Goal: Transaction & Acquisition: Purchase product/service

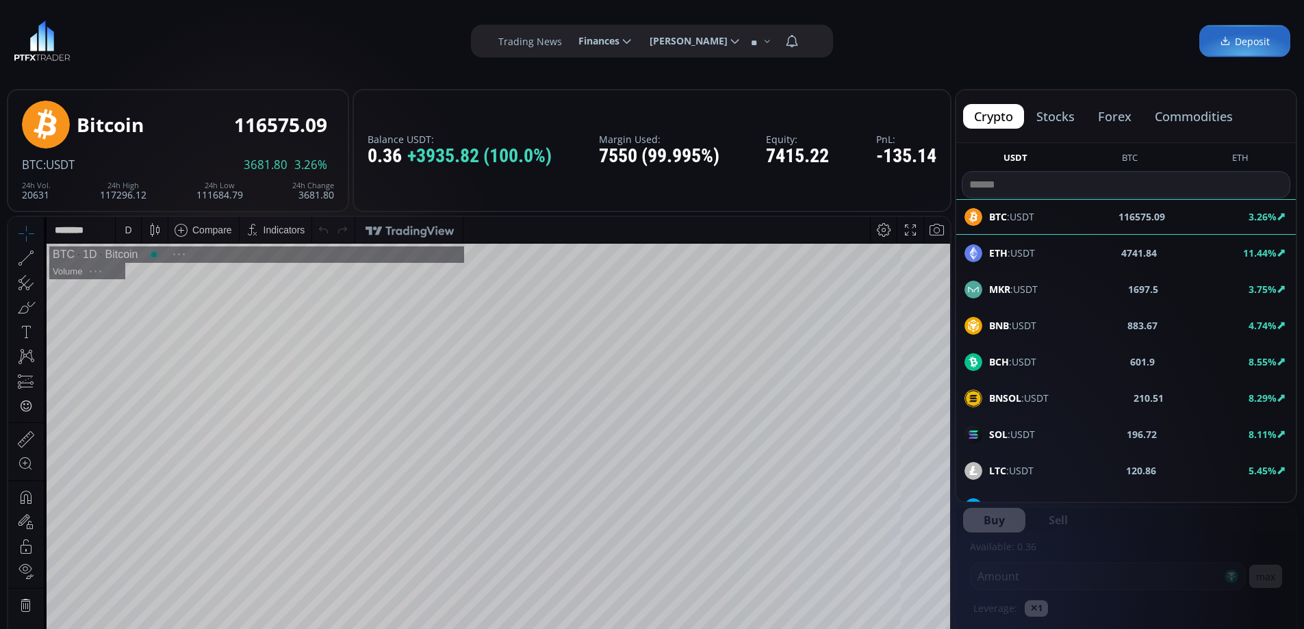
scroll to position [190, 0]
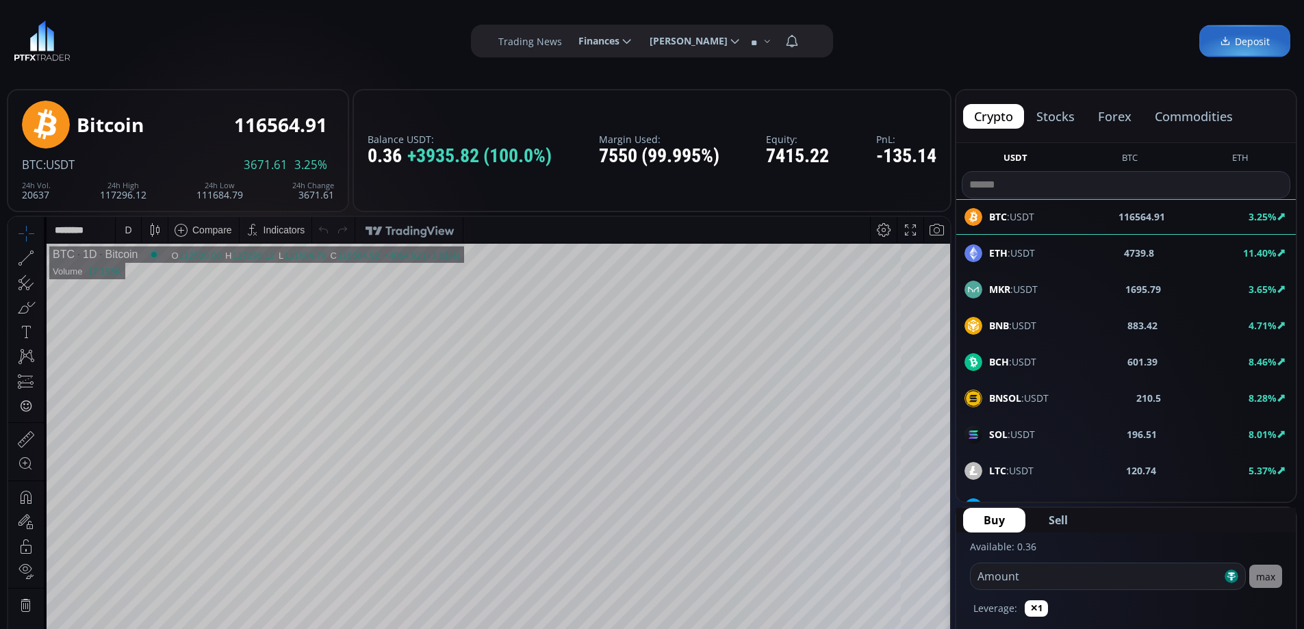
click at [1253, 47] on span "Deposit" at bounding box center [1245, 41] width 50 height 14
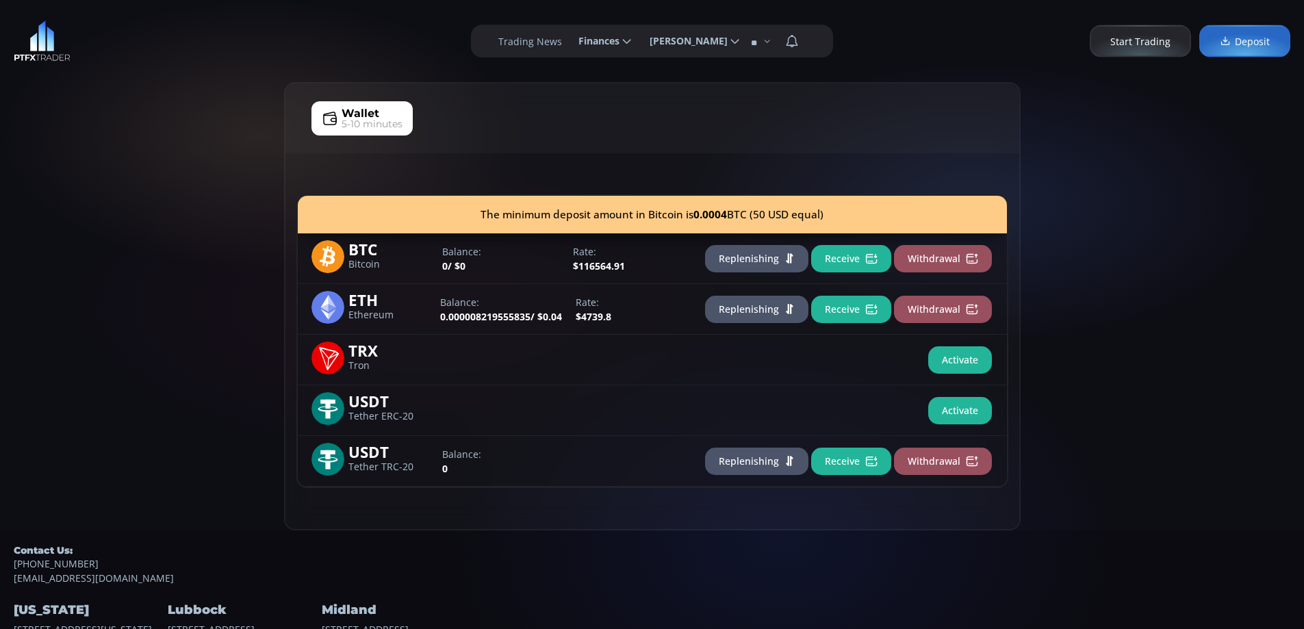
click at [418, 626] on div "Midland [STREET_ADDRESS]" at bounding box center [397, 610] width 151 height 51
click at [175, 118] on div "Wallet 5-10 minutes The minimum deposit amount in Bitcoin is 0.0004 BTC (50 USD…" at bounding box center [652, 306] width 1304 height 448
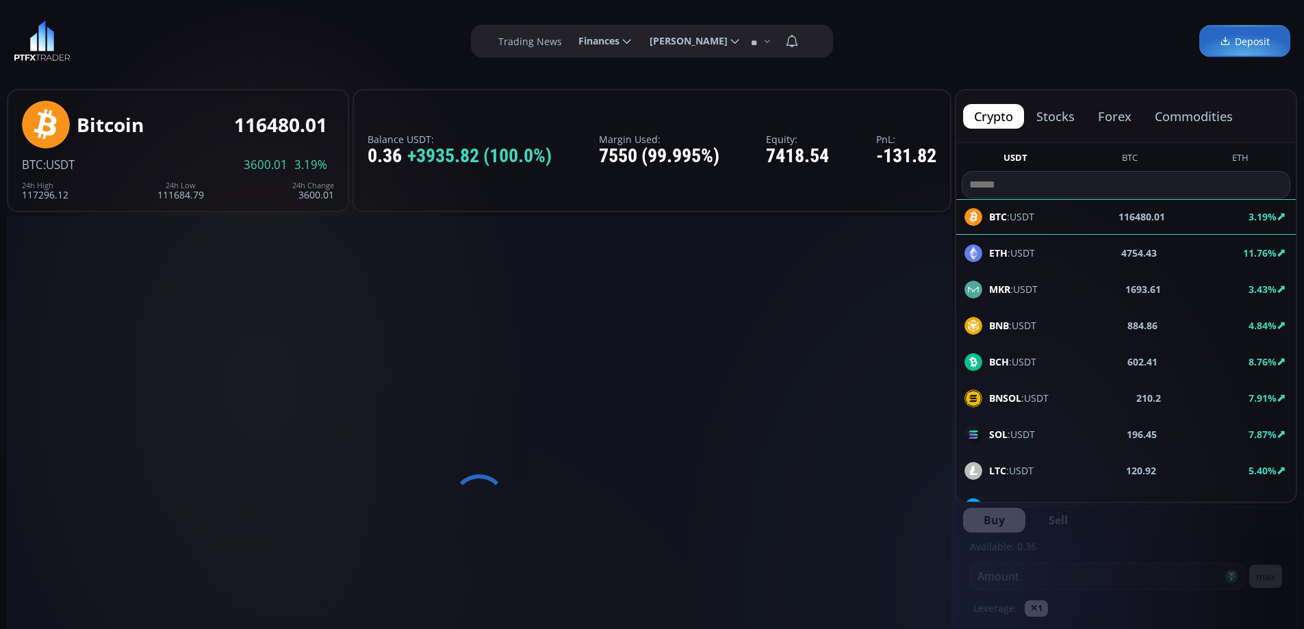
click at [1075, 115] on button "stocks" at bounding box center [1055, 116] width 60 height 25
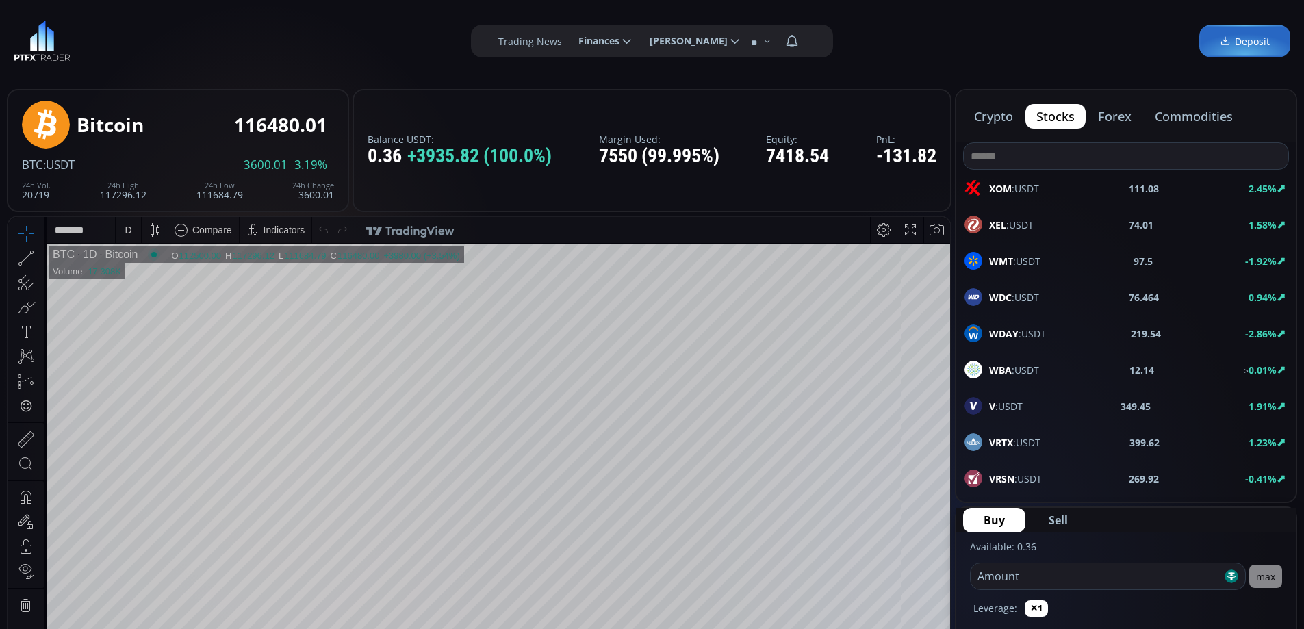
scroll to position [342, 0]
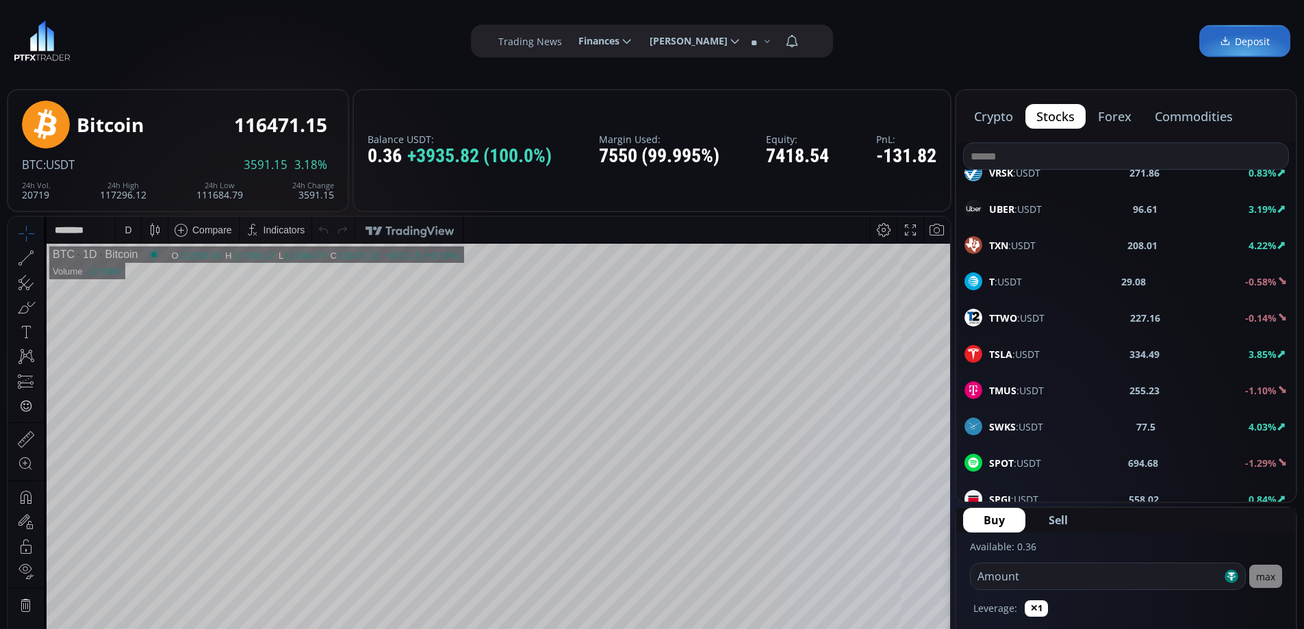
click at [1049, 154] on input at bounding box center [1126, 156] width 324 height 26
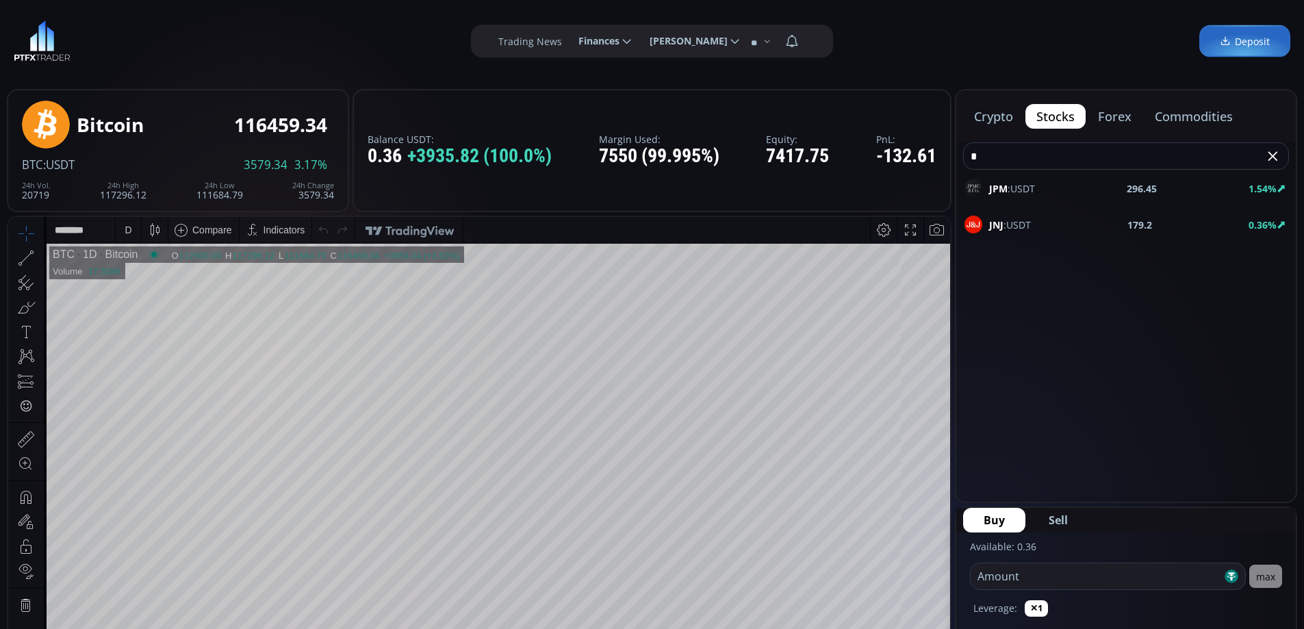
type input "*"
click at [1043, 187] on div "JPM :USDT 296.45 1.54%" at bounding box center [1126, 188] width 323 height 18
